Goal: Transaction & Acquisition: Purchase product/service

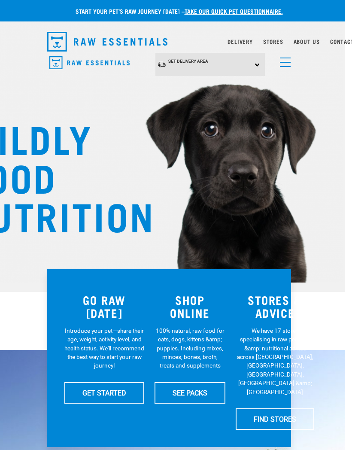
scroll to position [0, 12]
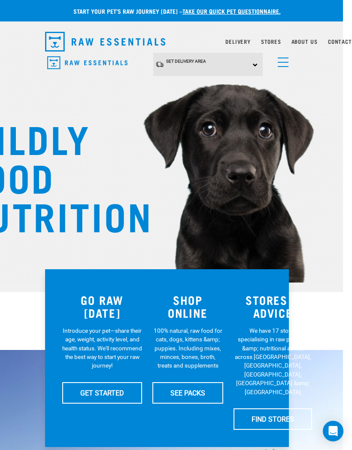
click at [281, 59] on link "menu" at bounding box center [281, 59] width 15 height 15
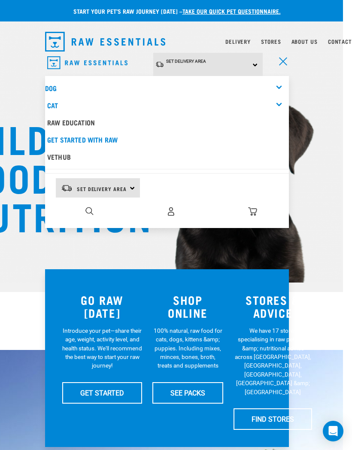
click at [50, 86] on link "Dog" at bounding box center [51, 88] width 12 height 4
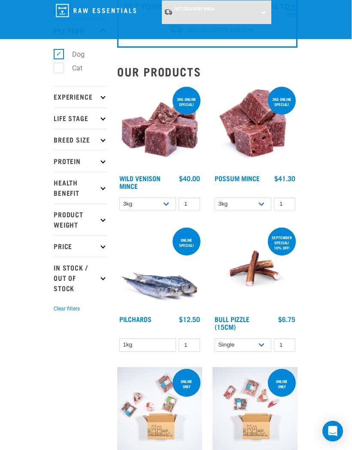
scroll to position [61, 0]
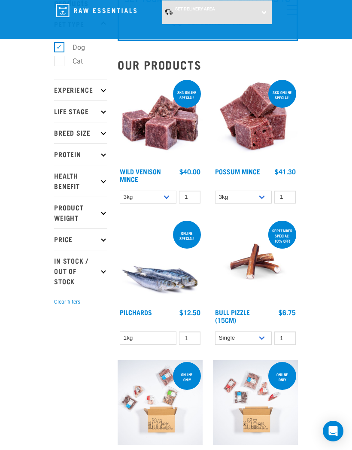
click at [87, 150] on p "Protein" at bounding box center [80, 154] width 53 height 21
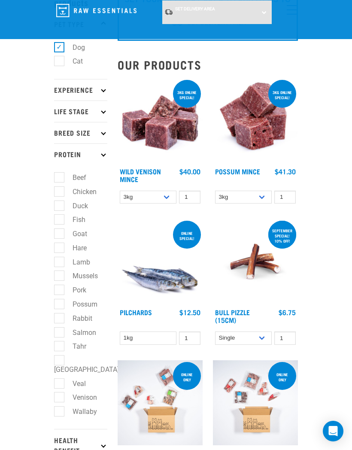
click at [64, 300] on label "Possum" at bounding box center [80, 304] width 42 height 11
click at [60, 300] on input "Possum" at bounding box center [57, 303] width 6 height 6
checkbox input "true"
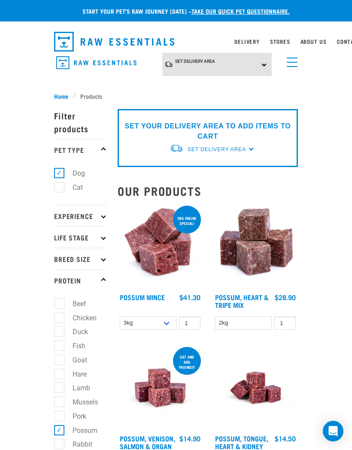
click at [64, 386] on label "Lamb" at bounding box center [76, 388] width 35 height 11
click at [60, 386] on input "Lamb" at bounding box center [57, 387] width 6 height 6
checkbox input "true"
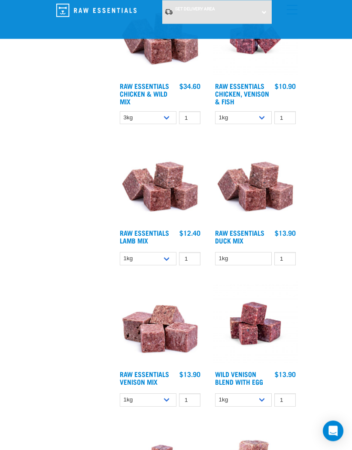
scroll to position [935, 0]
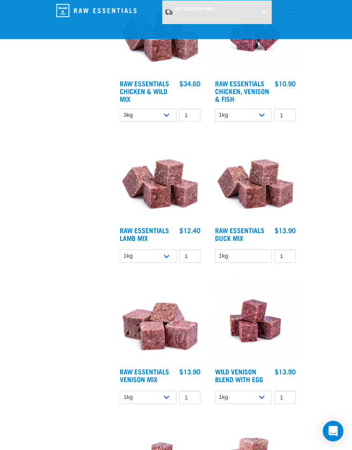
click at [252, 230] on link "Raw Essentials Duck Mix" at bounding box center [239, 234] width 49 height 12
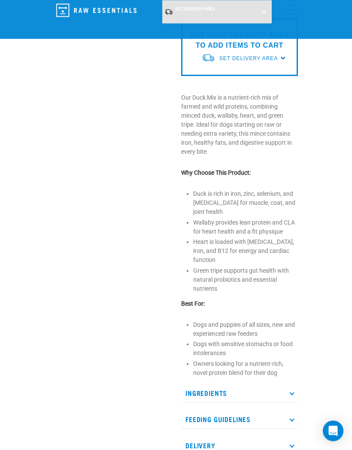
scroll to position [225, 0]
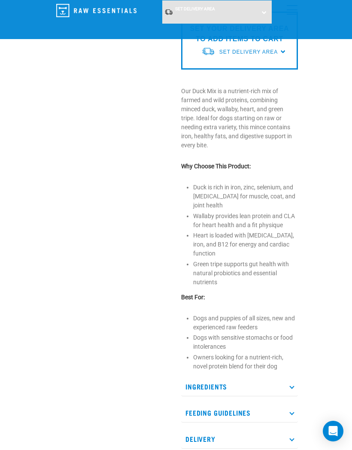
click at [289, 378] on p "Ingredients" at bounding box center [239, 386] width 117 height 19
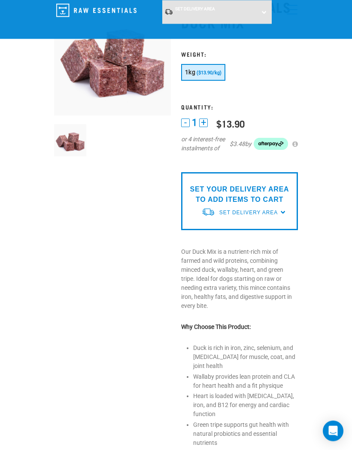
scroll to position [0, 0]
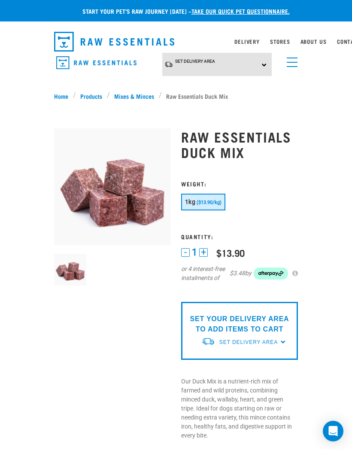
click at [135, 94] on link "Mixes & Minces" at bounding box center [134, 96] width 49 height 9
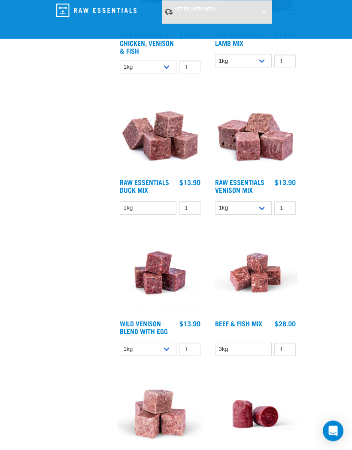
scroll to position [489, 0]
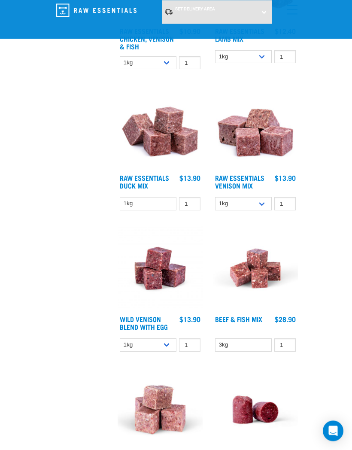
click at [248, 179] on link "Raw Essentials Venison Mix" at bounding box center [239, 182] width 49 height 12
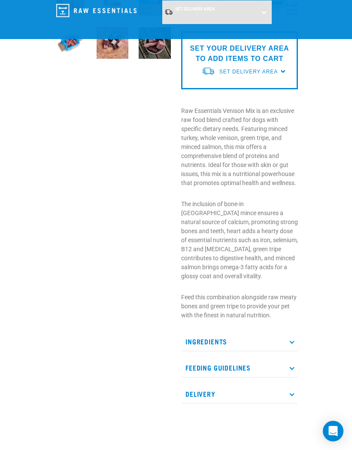
scroll to position [210, 0]
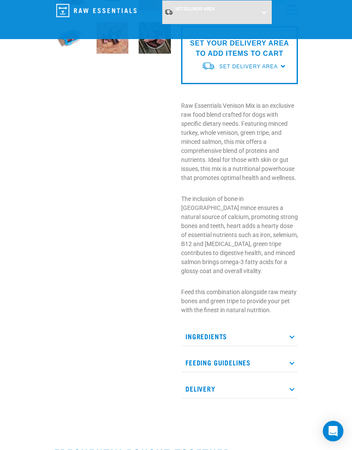
click at [286, 327] on p "Ingredients" at bounding box center [239, 336] width 117 height 19
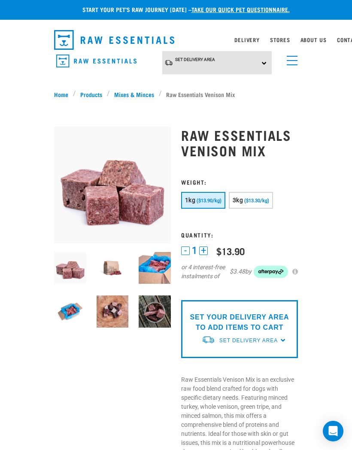
scroll to position [0, 0]
